Goal: Obtain resource: Download file/media

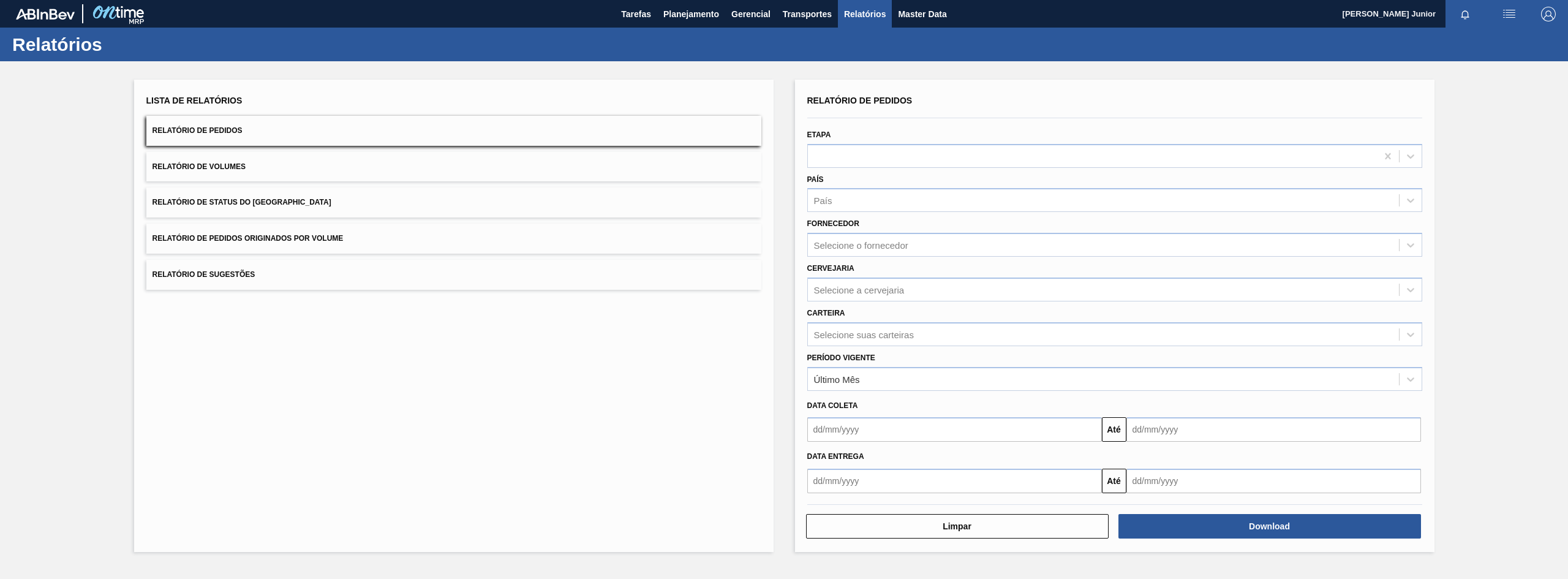
click at [380, 243] on button "Relatório de Pedidos Originados por Volume" at bounding box center [454, 238] width 615 height 30
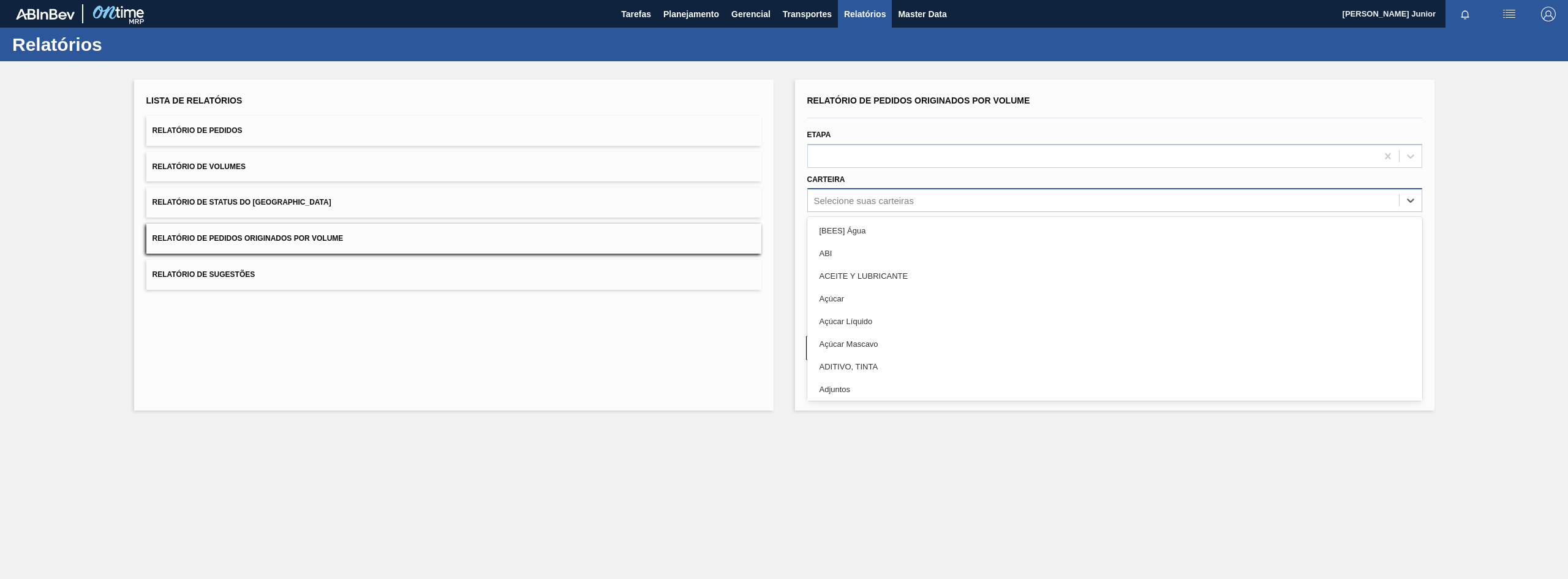
click at [864, 196] on div "Selecione suas carteiras" at bounding box center [864, 201] width 100 height 11
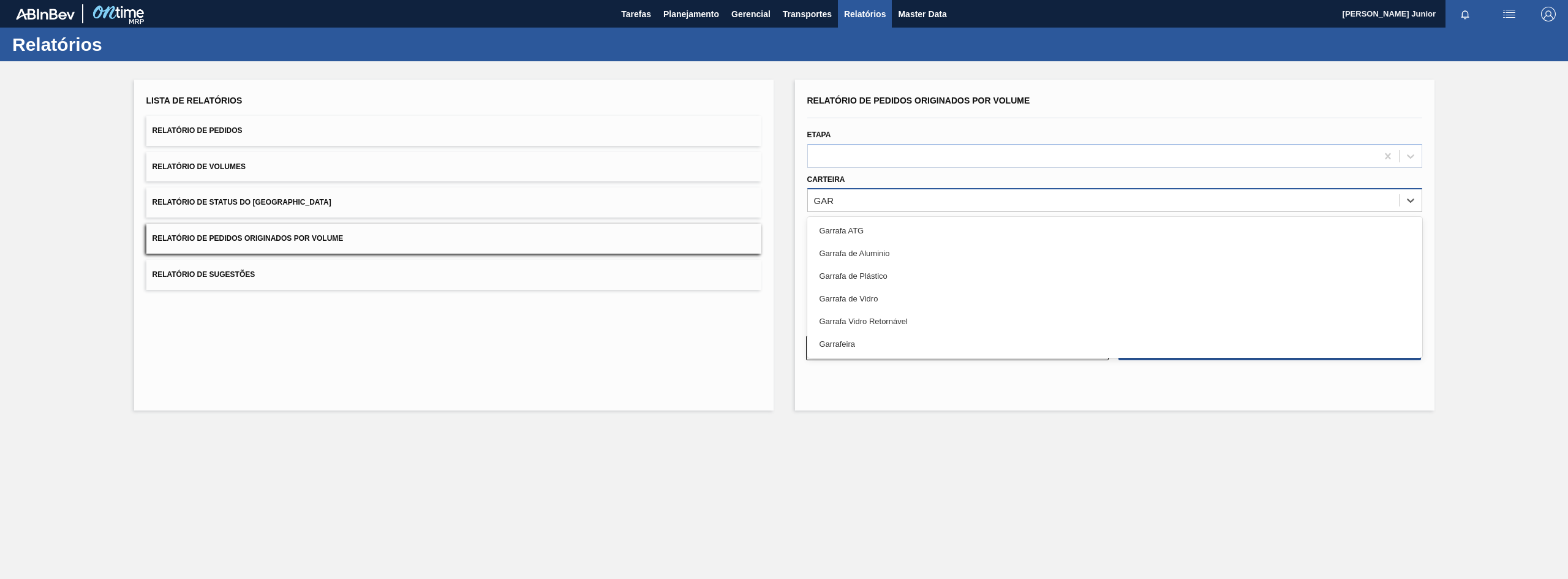
type input "GARR"
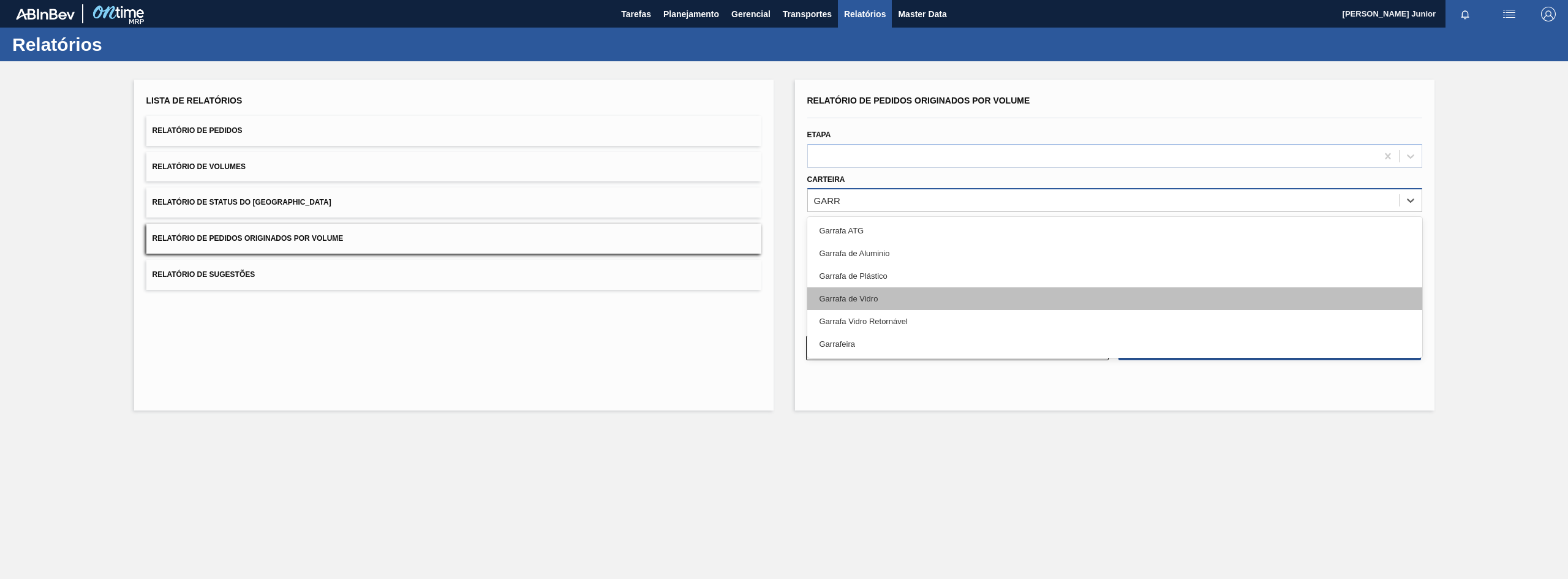
click at [878, 292] on div "Garrafa de Vidro" at bounding box center [1115, 298] width 615 height 22
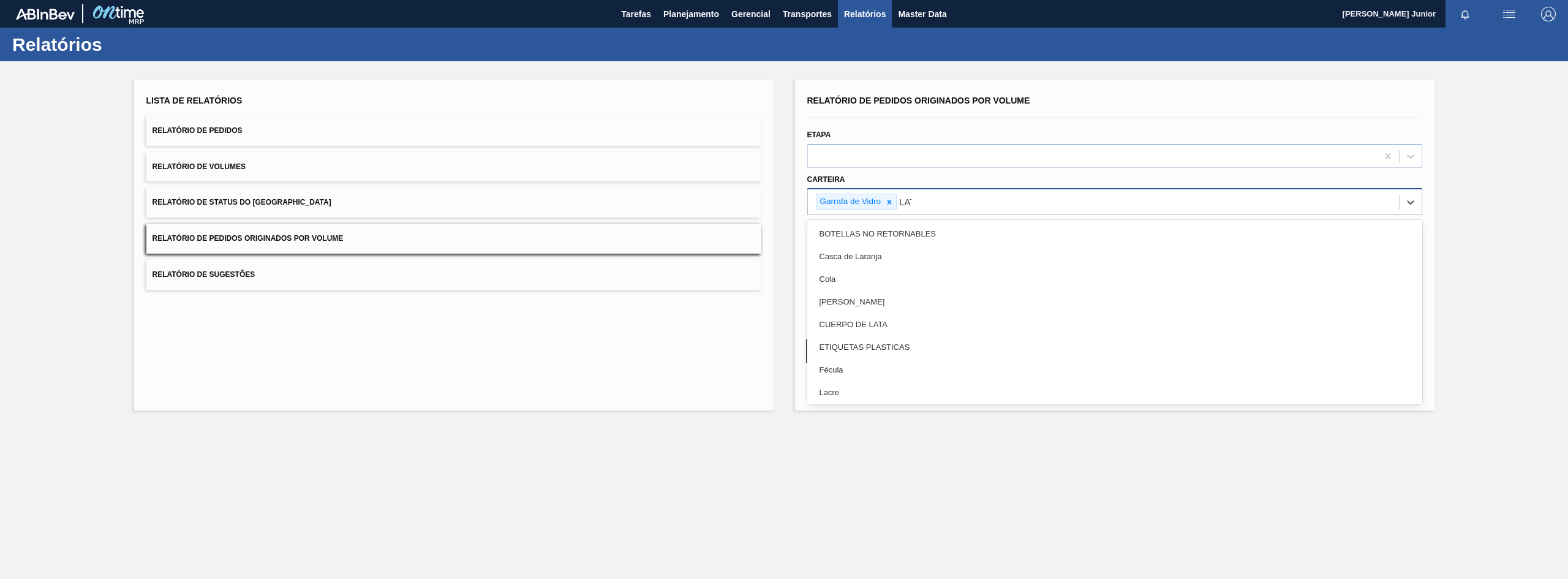
type input "LATA"
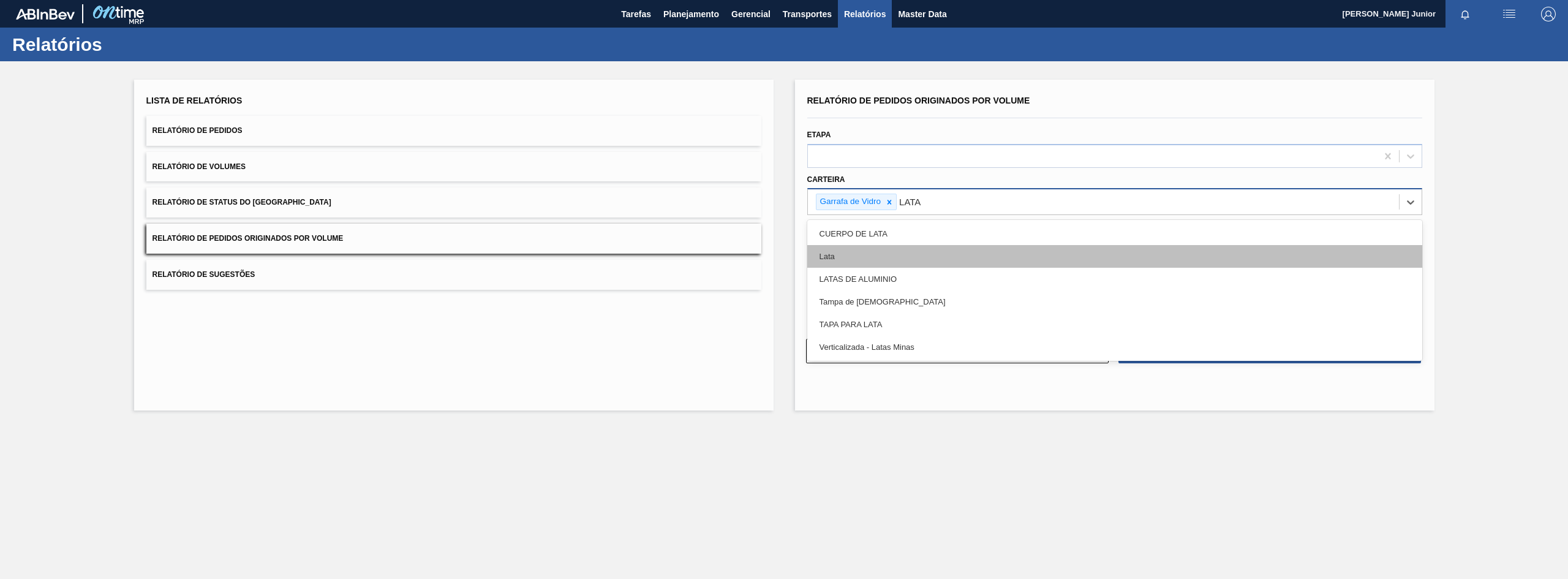
click at [857, 253] on div "Lata" at bounding box center [1115, 256] width 615 height 22
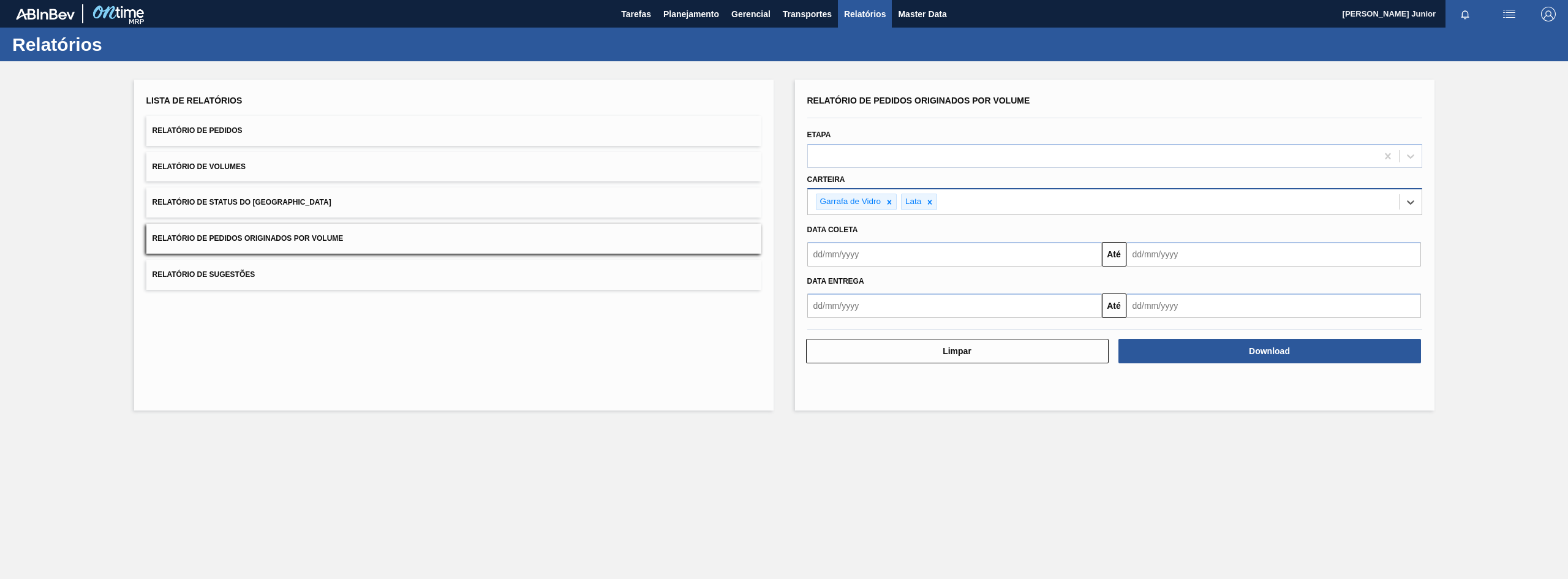
type input "a"
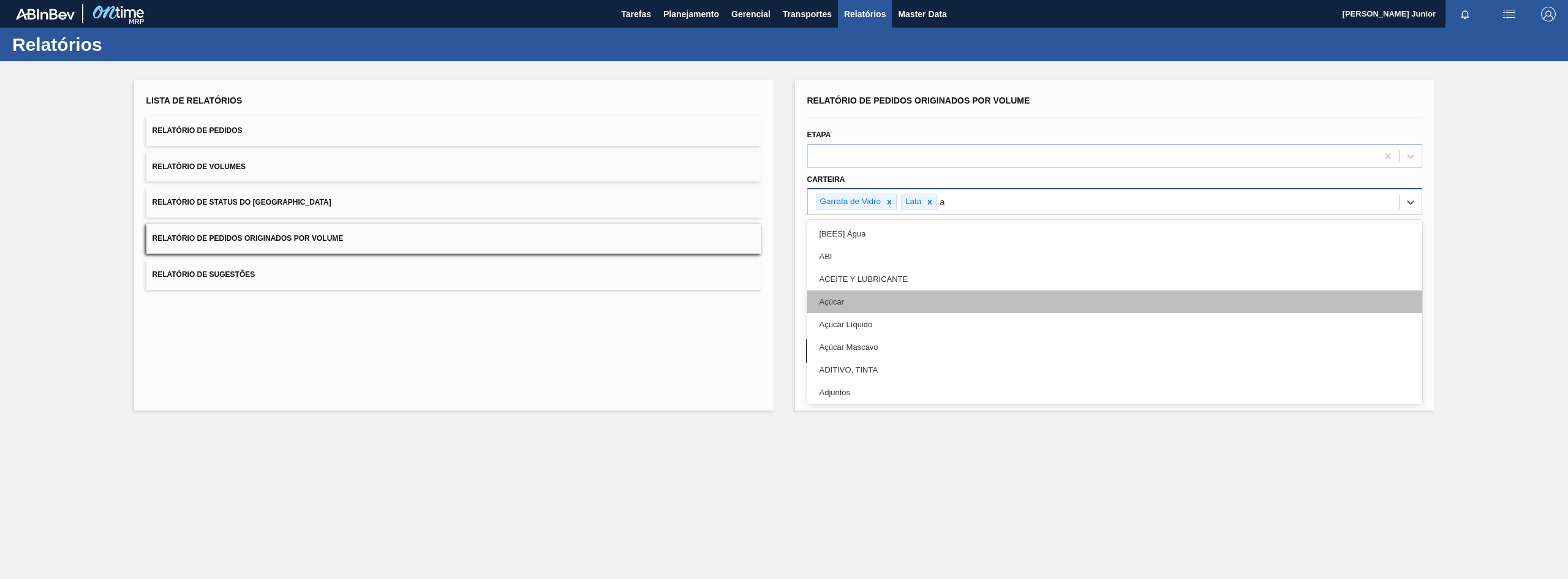
click at [863, 295] on div "Açúcar" at bounding box center [1115, 302] width 615 height 22
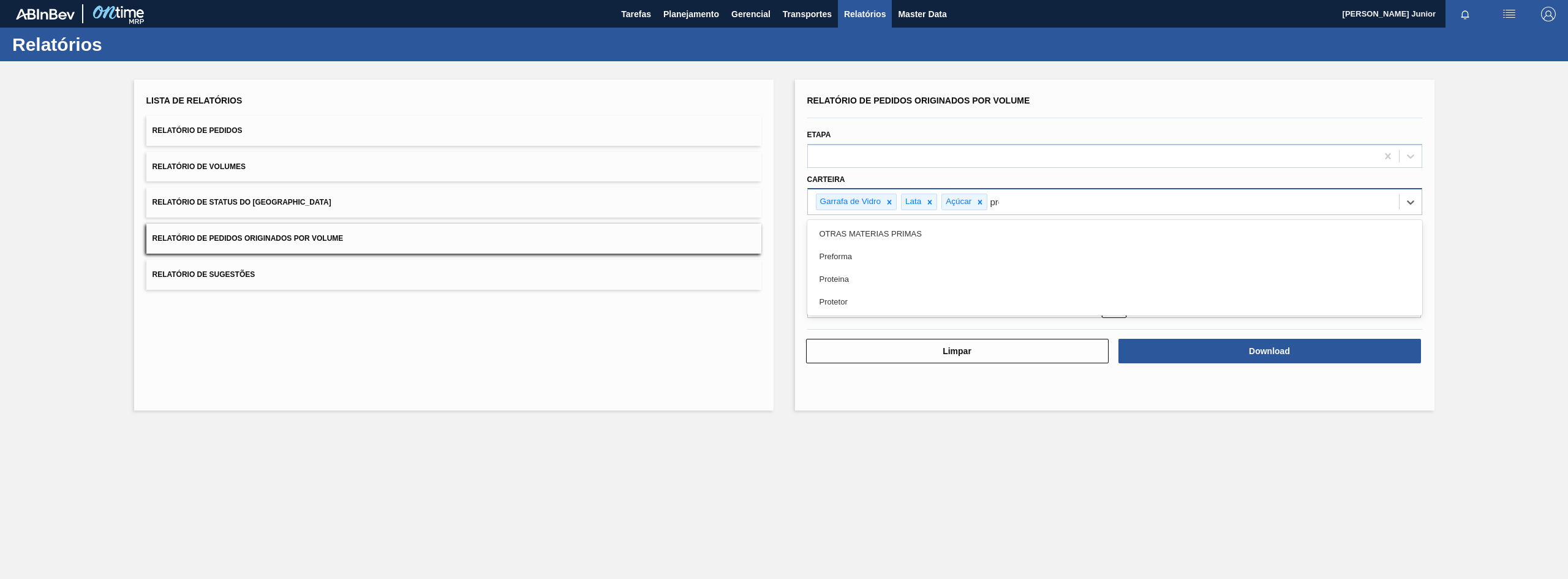
type input "pref"
click at [1017, 231] on div "Preforma" at bounding box center [1115, 233] width 615 height 22
type input "xarop"
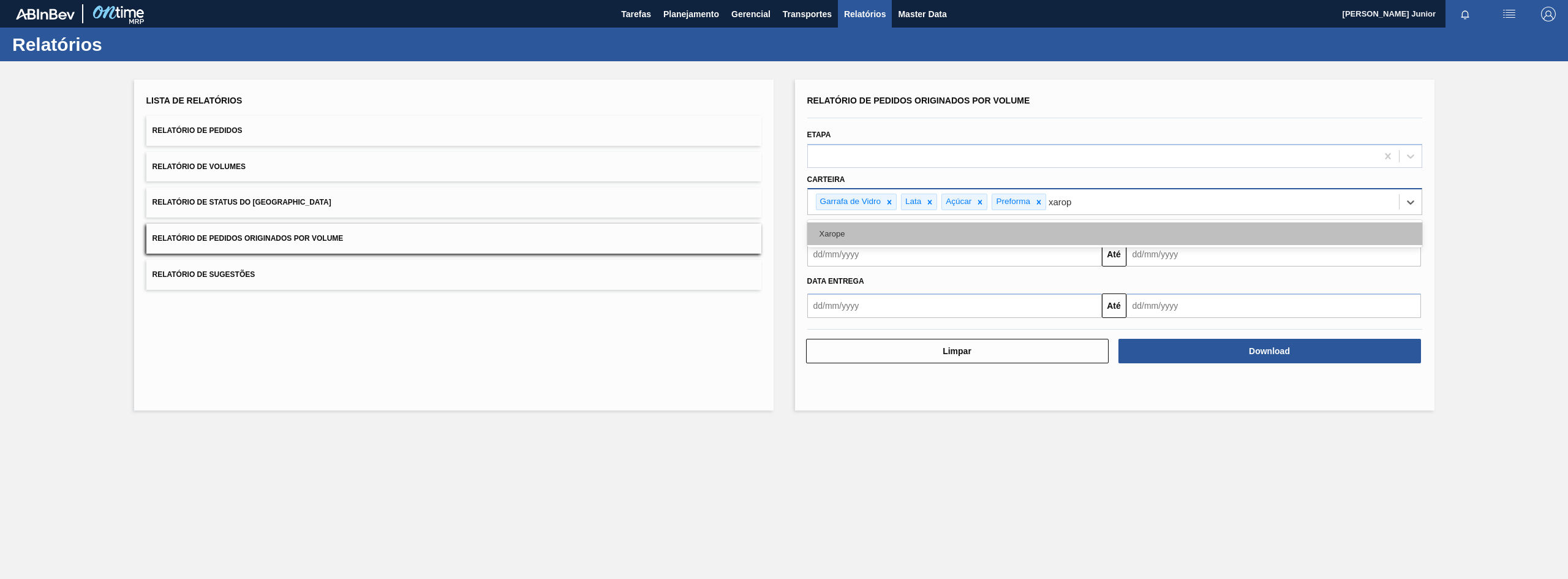
click at [1017, 231] on div "Xarope" at bounding box center [1115, 233] width 615 height 22
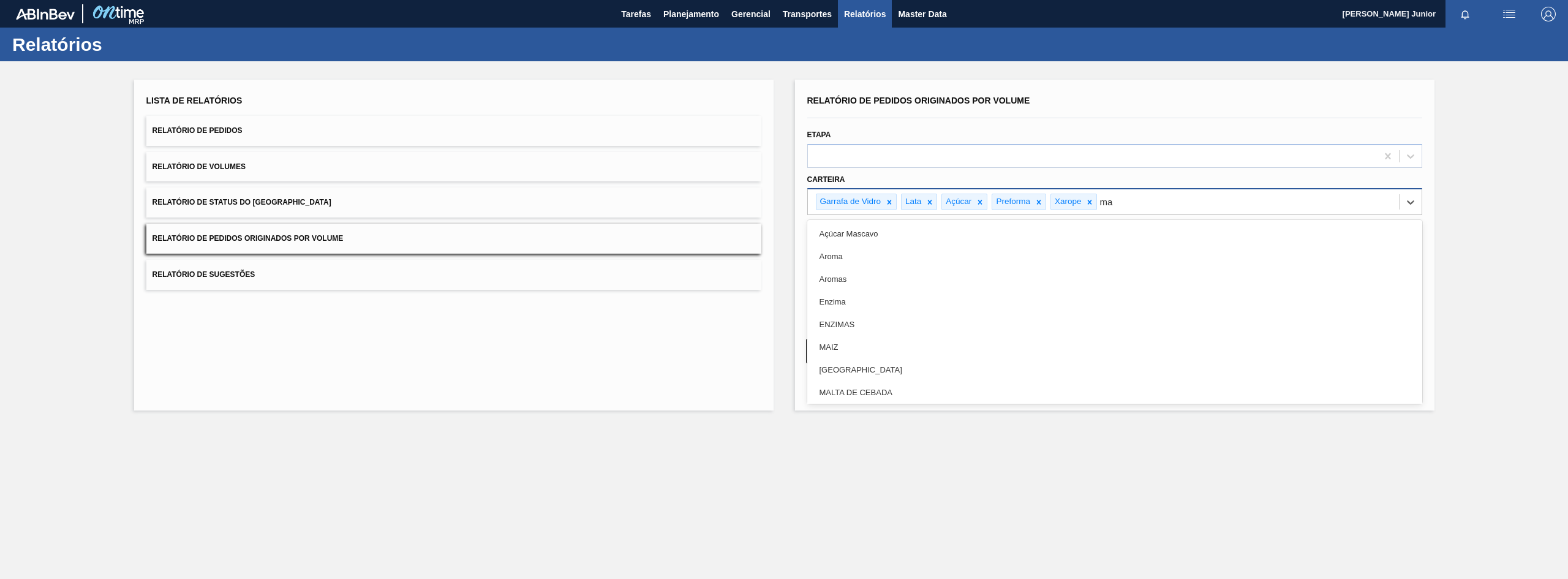
type input "mal"
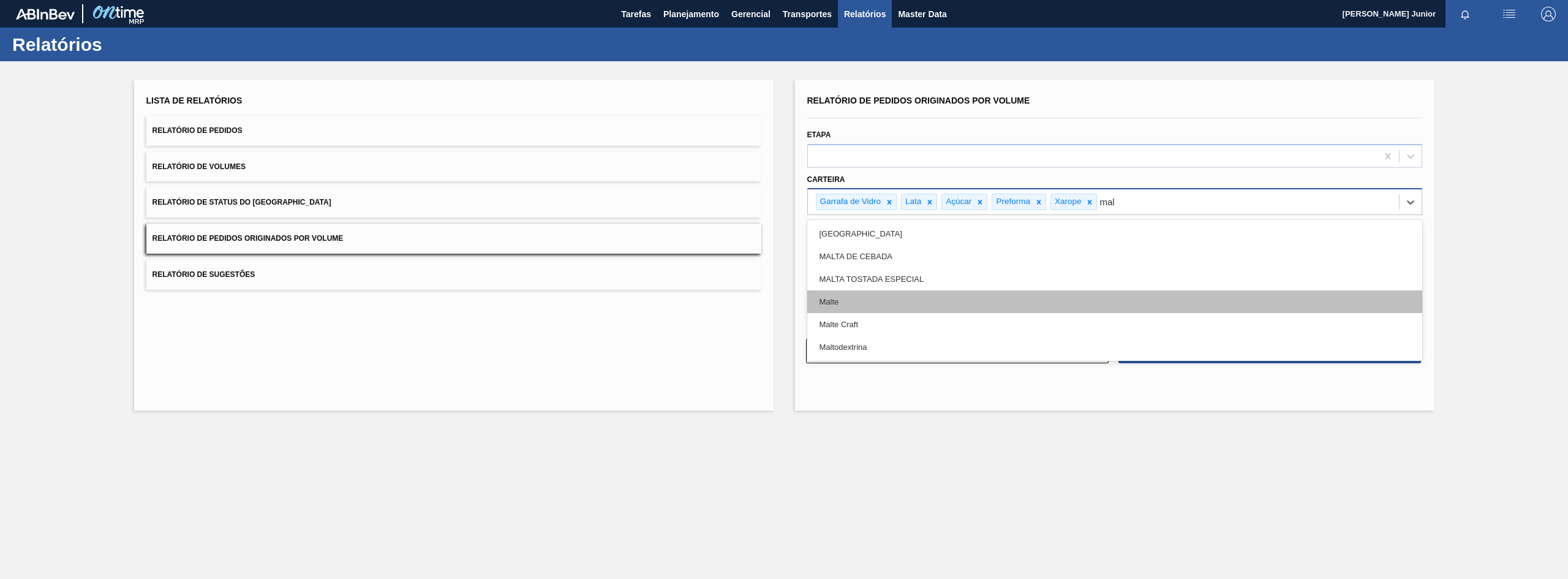
click at [1007, 292] on div "Malte" at bounding box center [1115, 302] width 615 height 22
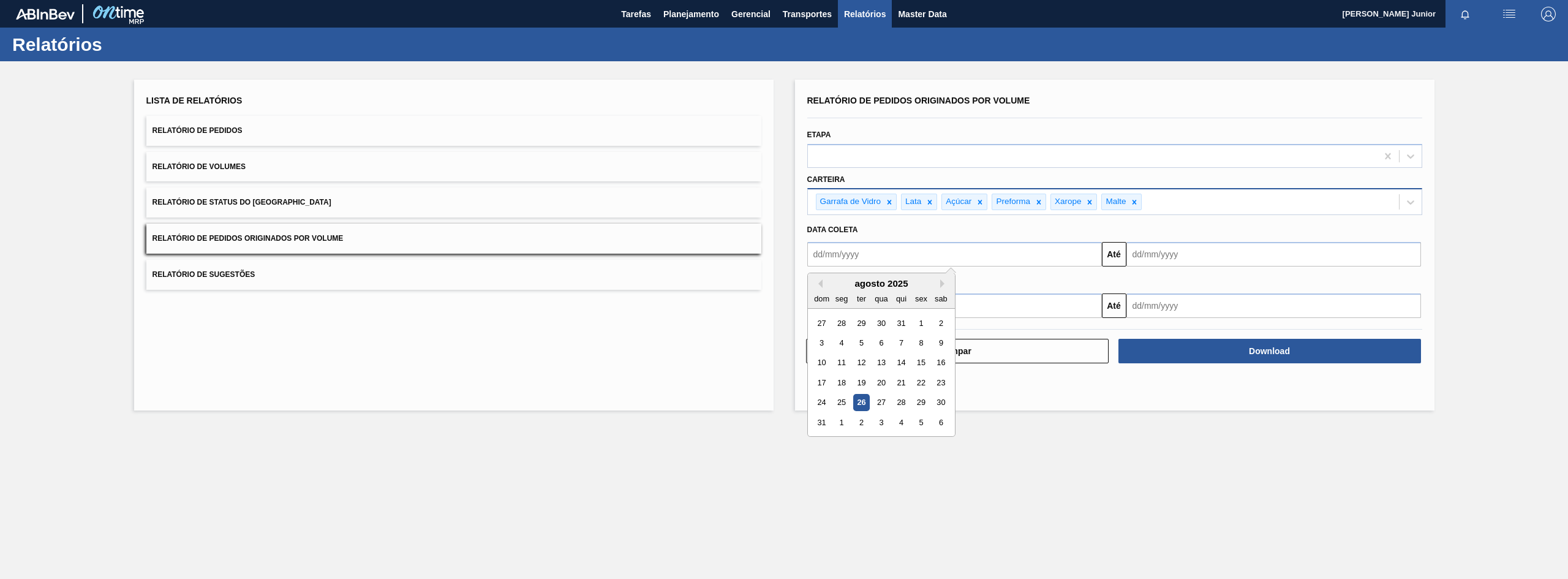
click at [860, 246] on input "text" at bounding box center [954, 254] width 294 height 25
click at [823, 285] on div "agosto 2025" at bounding box center [881, 284] width 147 height 11
click at [822, 284] on div "agosto 2025" at bounding box center [881, 284] width 147 height 11
click at [818, 282] on button "Previous Month" at bounding box center [819, 284] width 9 height 9
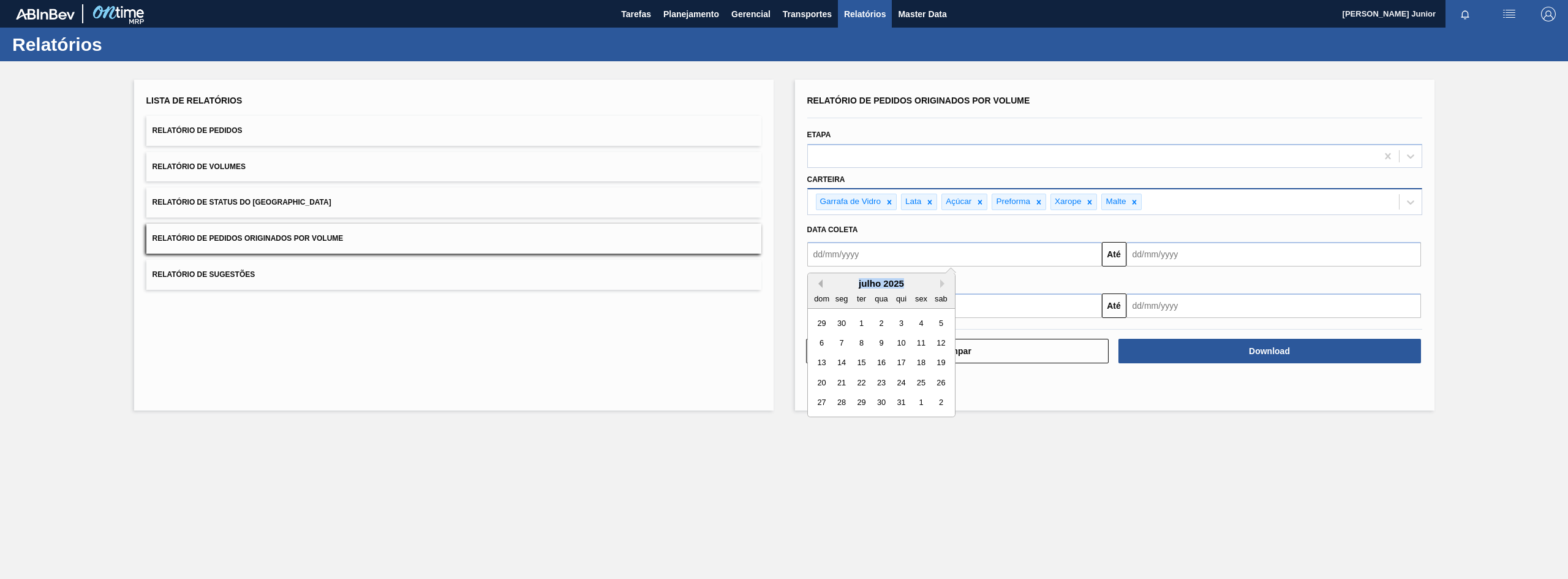
click at [818, 282] on button "Previous Month" at bounding box center [819, 284] width 9 height 9
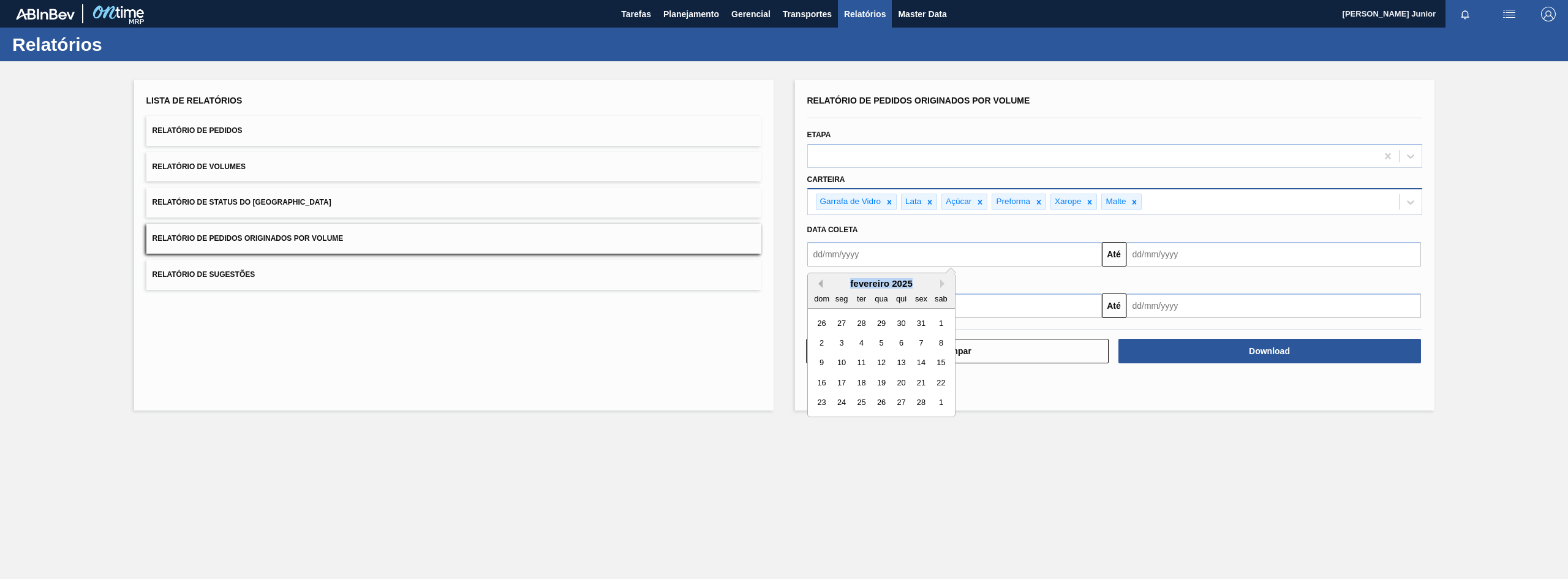
click at [819, 282] on button "Previous Month" at bounding box center [819, 284] width 9 height 9
click at [881, 318] on div "1" at bounding box center [881, 323] width 17 height 17
type input "[DATE]"
click at [1189, 253] on input "text" at bounding box center [1273, 254] width 294 height 25
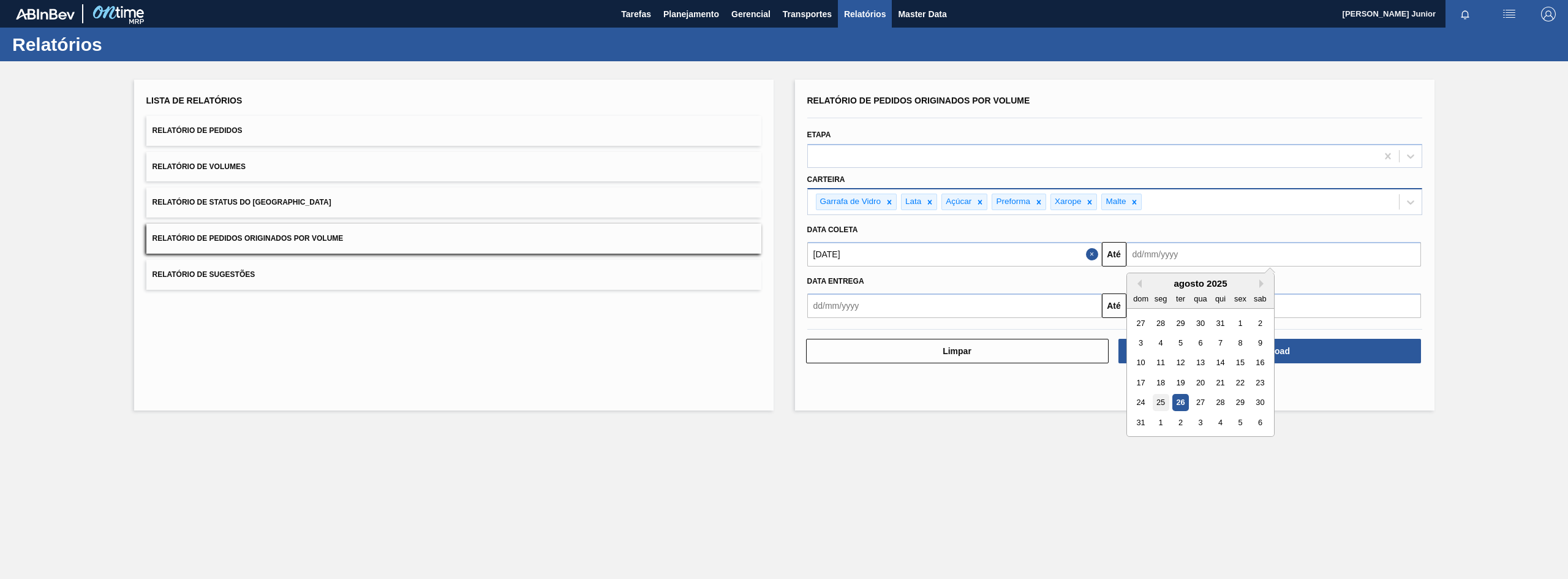
click at [1164, 403] on div "25" at bounding box center [1160, 403] width 17 height 17
type input "[DATE]"
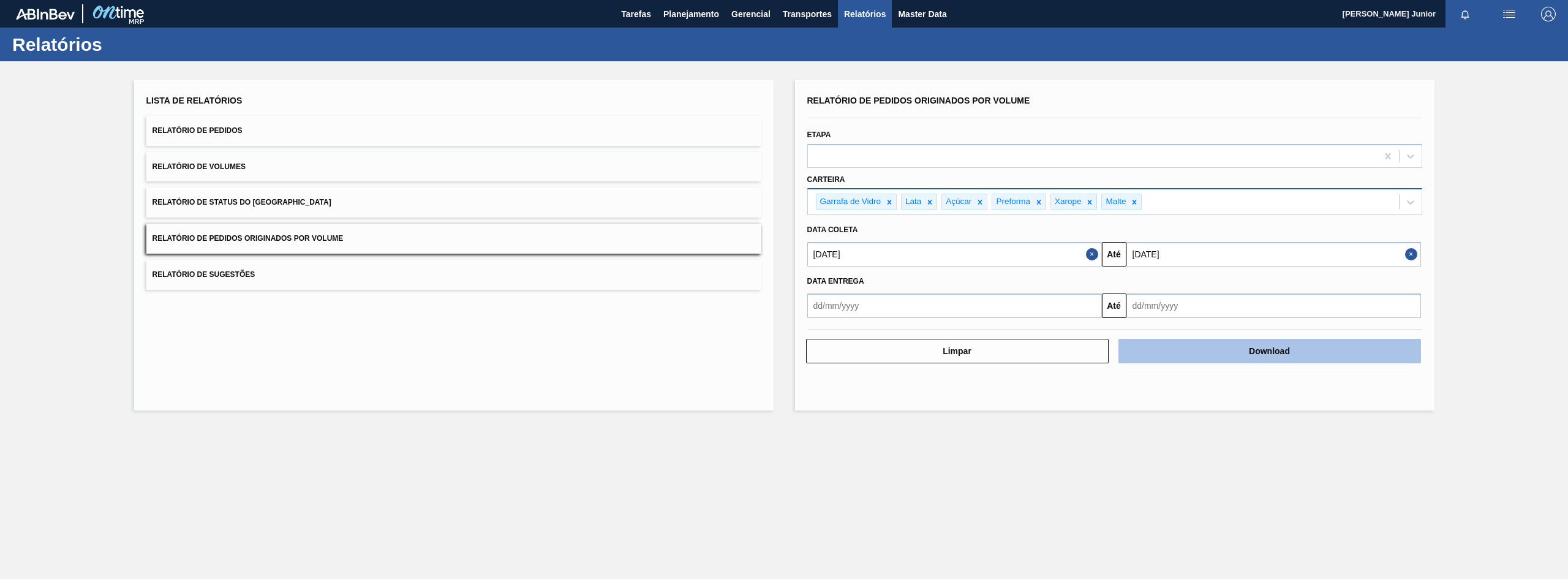
click at [1242, 348] on button "Download" at bounding box center [1269, 351] width 302 height 25
